Goal: Transaction & Acquisition: Purchase product/service

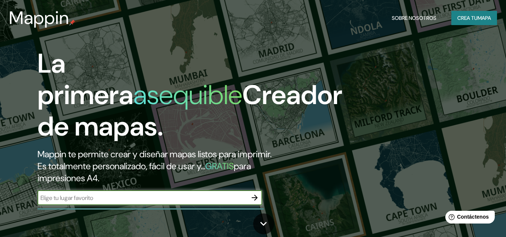
click at [174, 197] on input "text" at bounding box center [142, 198] width 210 height 9
type input "la Jalca grande"
click at [175, 200] on input "la Jalca grande" at bounding box center [142, 198] width 210 height 9
click at [254, 196] on icon "button" at bounding box center [255, 198] width 6 height 6
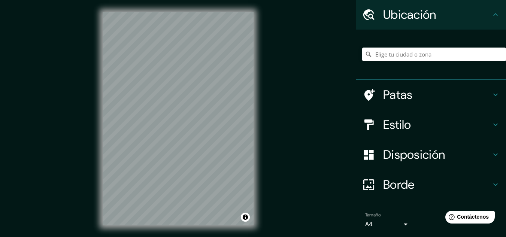
scroll to position [37, 0]
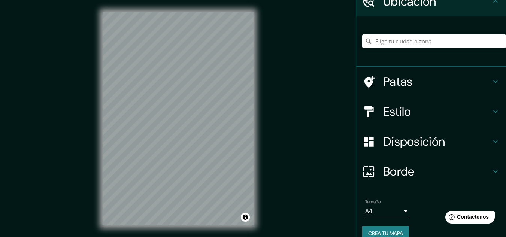
click at [418, 43] on input "Elige tu ciudad o zona" at bounding box center [434, 40] width 144 height 13
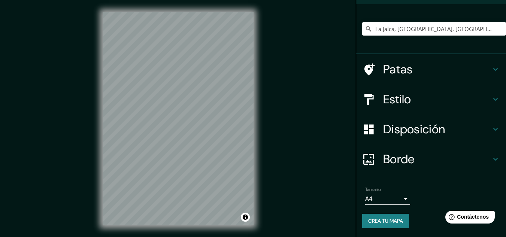
scroll to position [12, 0]
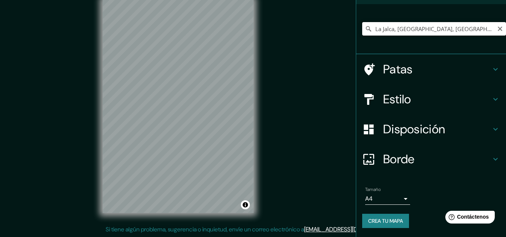
click at [480, 27] on input "La Jalca, [GEOGRAPHIC_DATA], [GEOGRAPHIC_DATA]" at bounding box center [434, 28] width 144 height 13
click at [486, 28] on input "La Jalca, [GEOGRAPHIC_DATA], [GEOGRAPHIC_DATA]" at bounding box center [434, 28] width 144 height 13
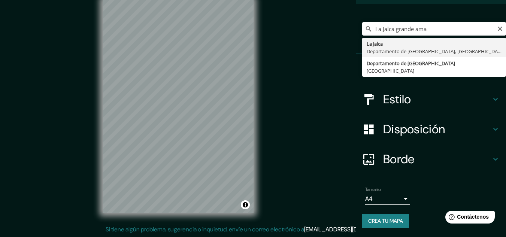
type input "La Jalca, [GEOGRAPHIC_DATA], [GEOGRAPHIC_DATA]"
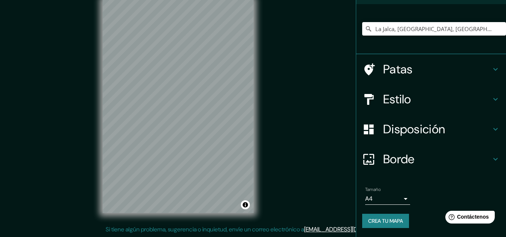
click at [484, 67] on h4 "Patas" at bounding box center [437, 69] width 108 height 15
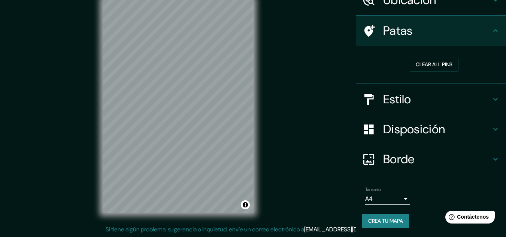
scroll to position [39, 0]
click at [450, 69] on font "Borrar todos los pines" at bounding box center [434, 65] width 63 height 10
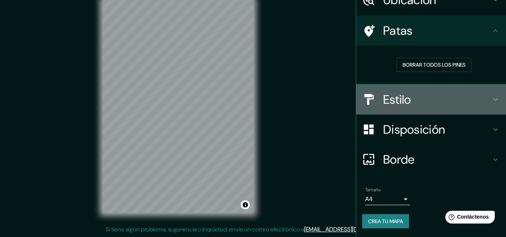
click at [460, 93] on h4 "Estilo" at bounding box center [437, 99] width 108 height 15
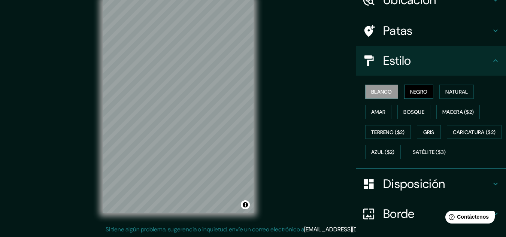
click at [412, 92] on font "Negro" at bounding box center [419, 91] width 18 height 7
click at [372, 95] on font "Blanco" at bounding box center [381, 91] width 21 height 7
click at [451, 91] on font "Natural" at bounding box center [456, 91] width 22 height 7
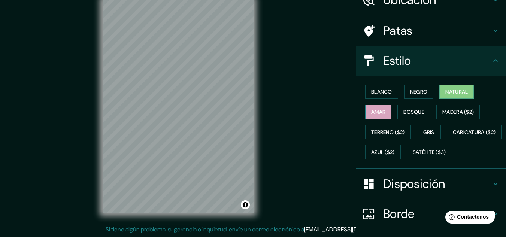
click at [371, 112] on font "Amar" at bounding box center [378, 112] width 14 height 7
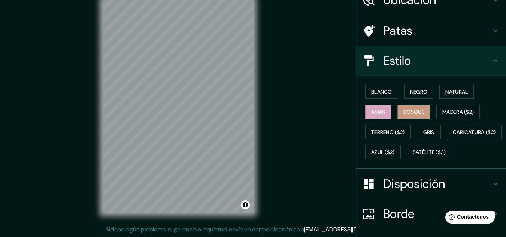
click at [405, 113] on font "Bosque" at bounding box center [413, 112] width 21 height 7
click at [443, 109] on font "Madera ($2)" at bounding box center [457, 112] width 31 height 7
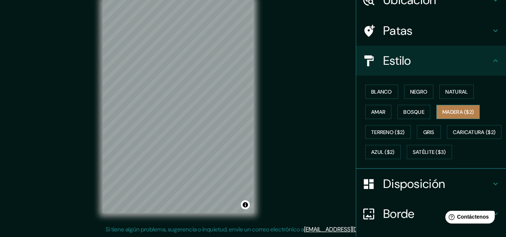
click at [446, 109] on font "Madera ($2)" at bounding box center [457, 112] width 31 height 7
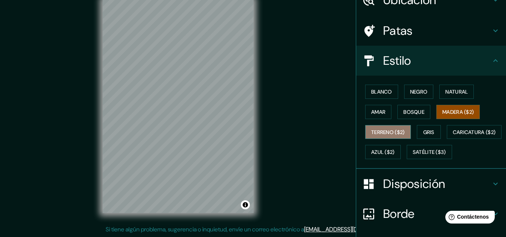
click at [386, 132] on font "Terreno ($2)" at bounding box center [388, 132] width 34 height 7
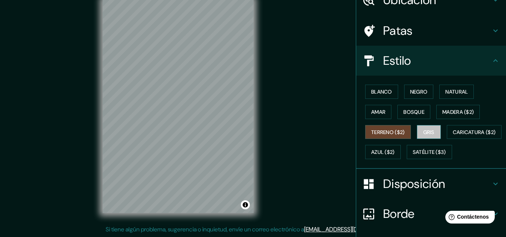
click at [422, 137] on button "Gris" at bounding box center [429, 132] width 24 height 14
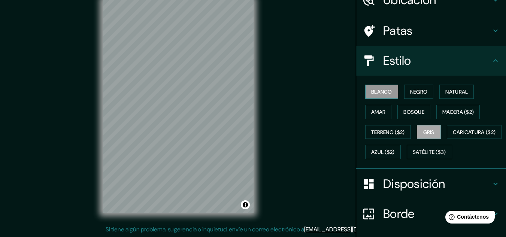
click at [373, 90] on font "Blanco" at bounding box center [381, 91] width 21 height 7
drag, startPoint x: 269, startPoint y: 73, endPoint x: 305, endPoint y: 112, distance: 53.3
click at [305, 112] on div "Mappin Ubicación La Jalca, Departamento de Amazonas, Perú Patas Estilo Blanco N…" at bounding box center [253, 112] width 506 height 249
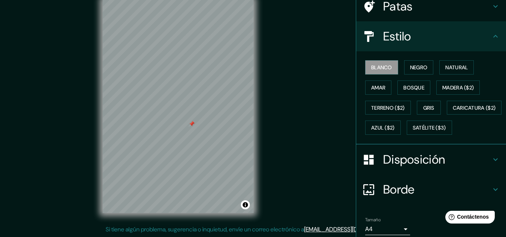
scroll to position [76, 0]
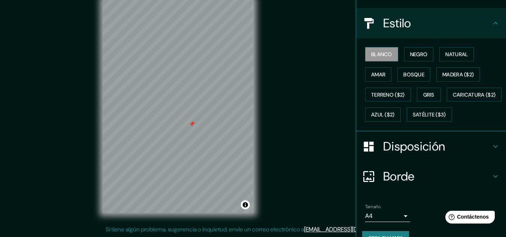
click at [483, 154] on h4 "Disposición" at bounding box center [437, 146] width 108 height 15
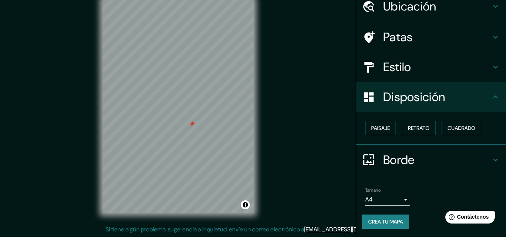
scroll to position [33, 0]
click at [372, 128] on font "Paisaje" at bounding box center [380, 127] width 19 height 7
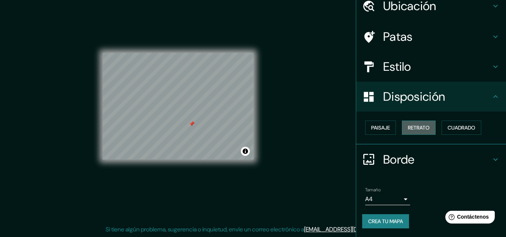
click at [424, 128] on font "Retrato" at bounding box center [419, 127] width 22 height 7
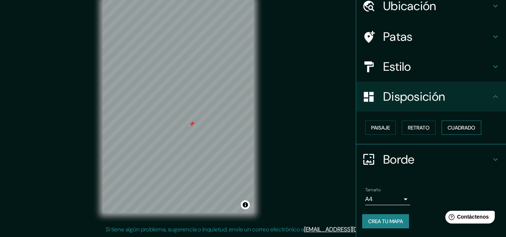
click at [453, 128] on font "Cuadrado" at bounding box center [462, 127] width 28 height 7
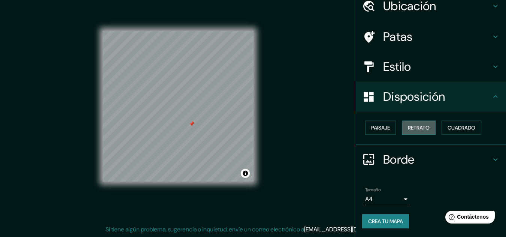
click at [415, 132] on font "Retrato" at bounding box center [419, 128] width 22 height 10
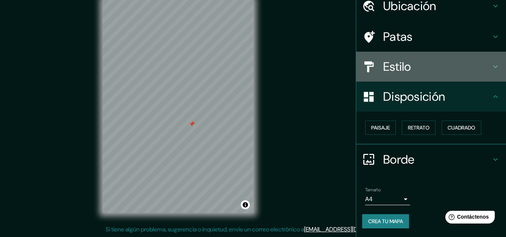
click at [491, 69] on icon at bounding box center [495, 66] width 9 height 9
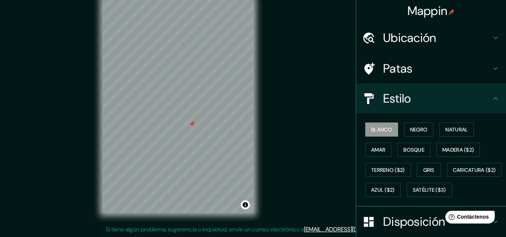
scroll to position [0, 0]
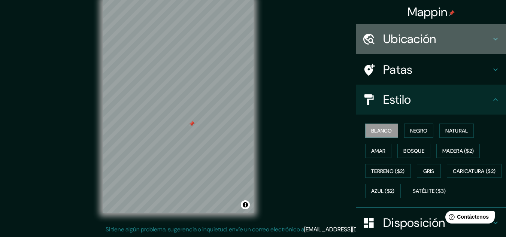
click at [491, 38] on icon at bounding box center [495, 38] width 9 height 9
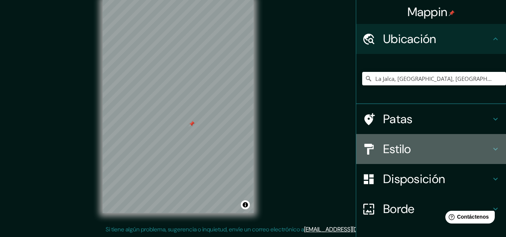
click at [406, 155] on h4 "Estilo" at bounding box center [437, 149] width 108 height 15
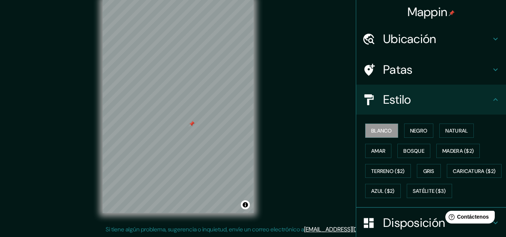
click at [491, 70] on icon at bounding box center [495, 69] width 9 height 9
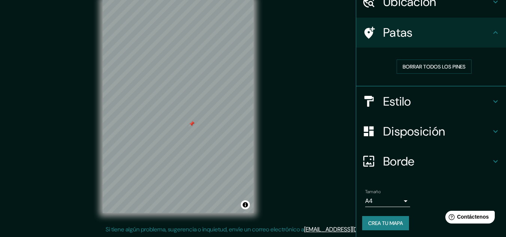
scroll to position [37, 0]
click at [494, 103] on icon at bounding box center [495, 101] width 9 height 9
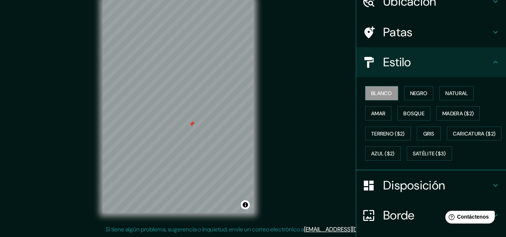
click at [190, 127] on div at bounding box center [192, 124] width 6 height 6
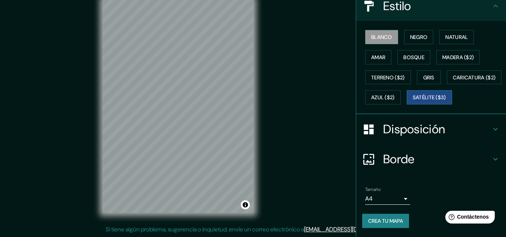
scroll to position [114, 0]
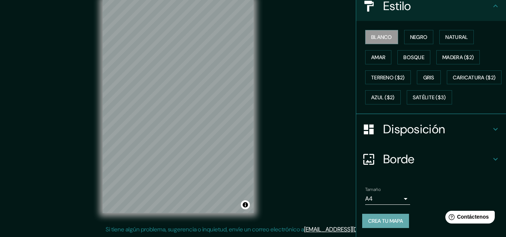
click at [390, 219] on font "Crea tu mapa" at bounding box center [385, 221] width 35 height 7
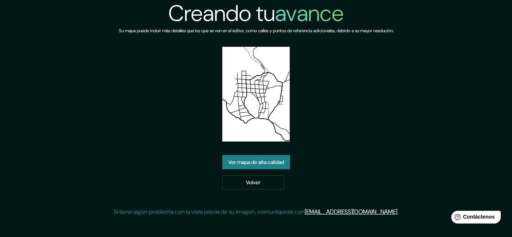
click at [257, 167] on link "Ver mapa de alta calidad" at bounding box center [256, 162] width 68 height 14
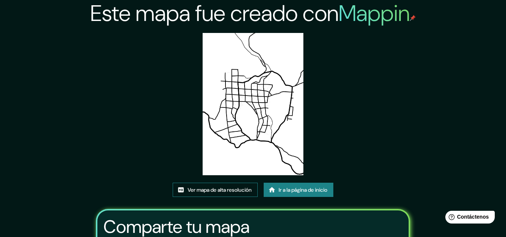
click at [229, 188] on font "Ver mapa de alta resolución" at bounding box center [220, 190] width 64 height 7
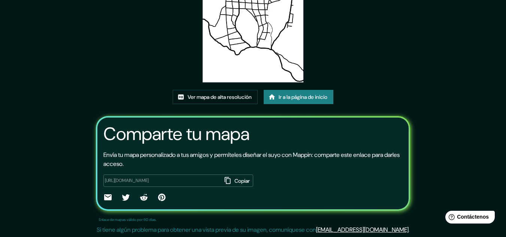
scroll to position [93, 0]
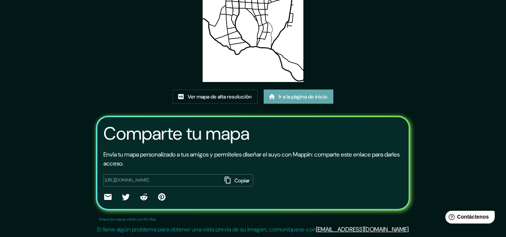
click at [299, 100] on font "Ir a la página de inicio" at bounding box center [303, 96] width 49 height 7
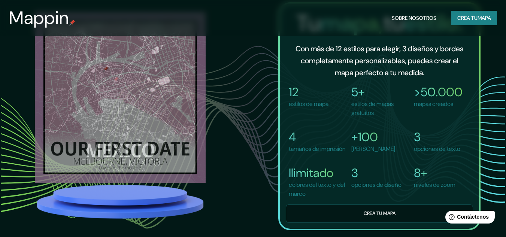
scroll to position [541, 0]
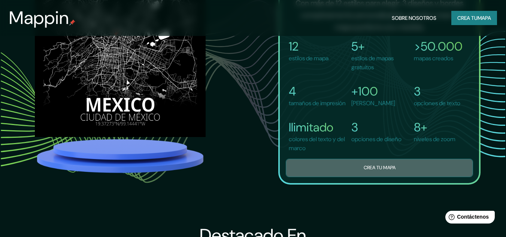
click at [373, 171] on font "Crea tu mapa" at bounding box center [380, 167] width 32 height 6
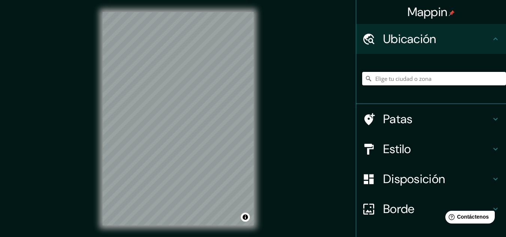
click at [416, 82] on input "Elige tu ciudad o zona" at bounding box center [434, 78] width 144 height 13
click at [404, 81] on input "Elige tu ciudad o zona" at bounding box center [434, 78] width 144 height 13
type input "La Jalca, [GEOGRAPHIC_DATA], [GEOGRAPHIC_DATA]"
